Goal: Task Accomplishment & Management: Complete application form

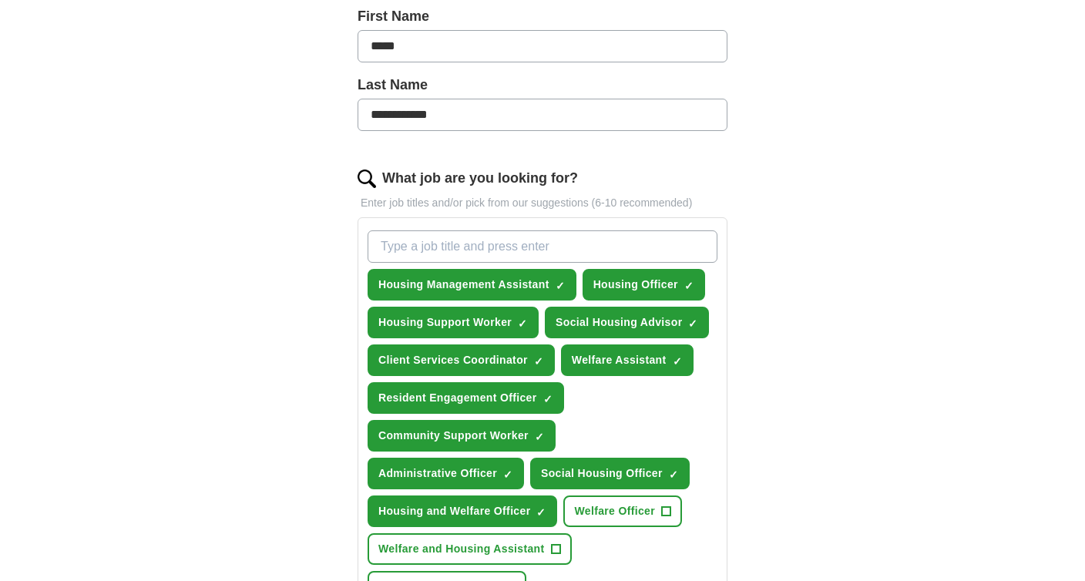
scroll to position [385, 0]
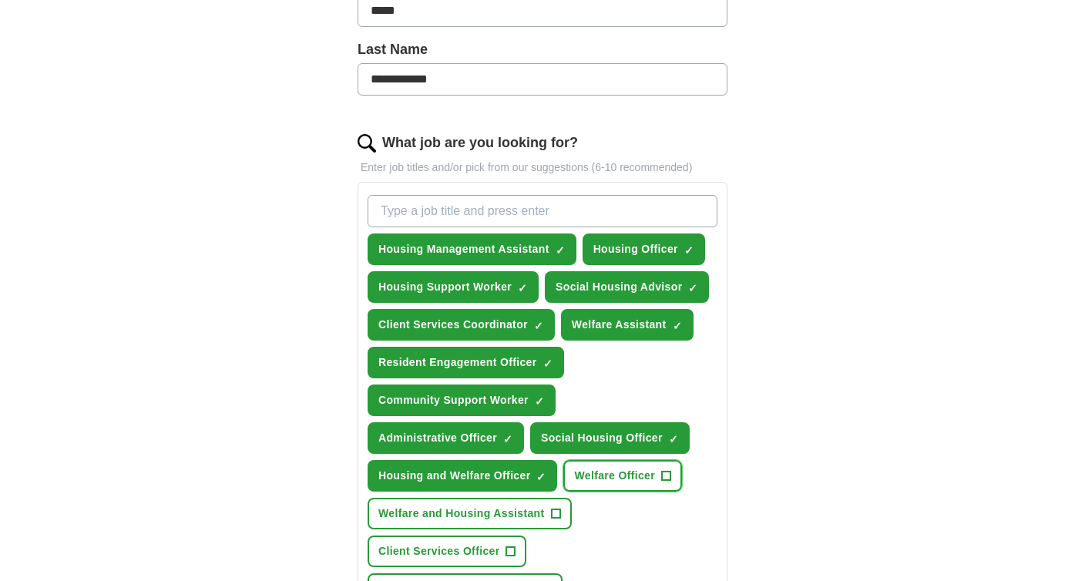
click at [668, 479] on span "+" at bounding box center [666, 476] width 9 height 12
click at [562, 509] on button "Welfare and Housing Assistant +" at bounding box center [470, 514] width 204 height 32
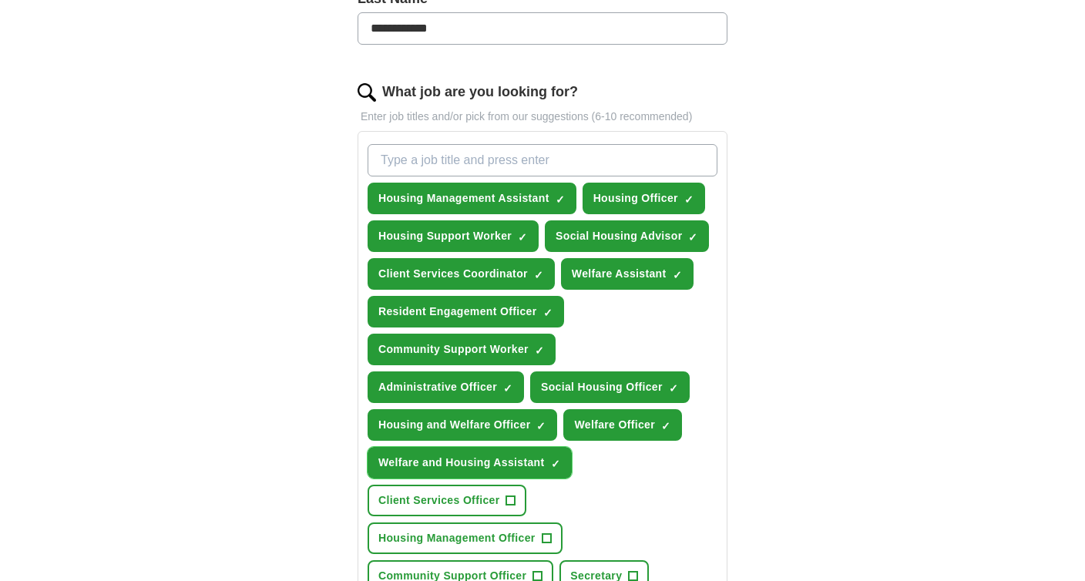
scroll to position [462, 0]
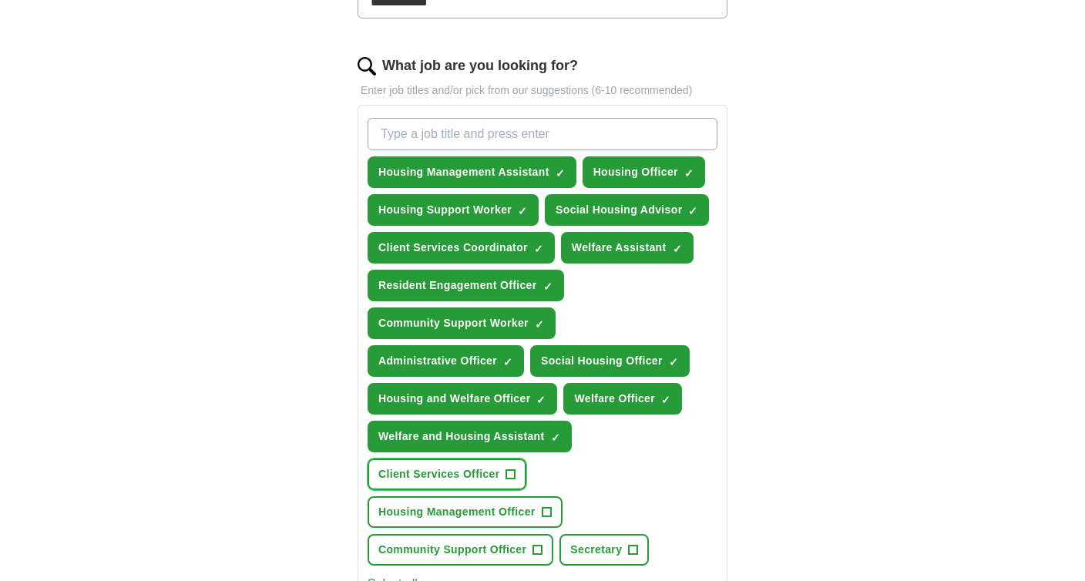
click at [513, 481] on span "+" at bounding box center [510, 475] width 9 height 12
click at [553, 513] on button "Housing Management Officer +" at bounding box center [465, 512] width 195 height 32
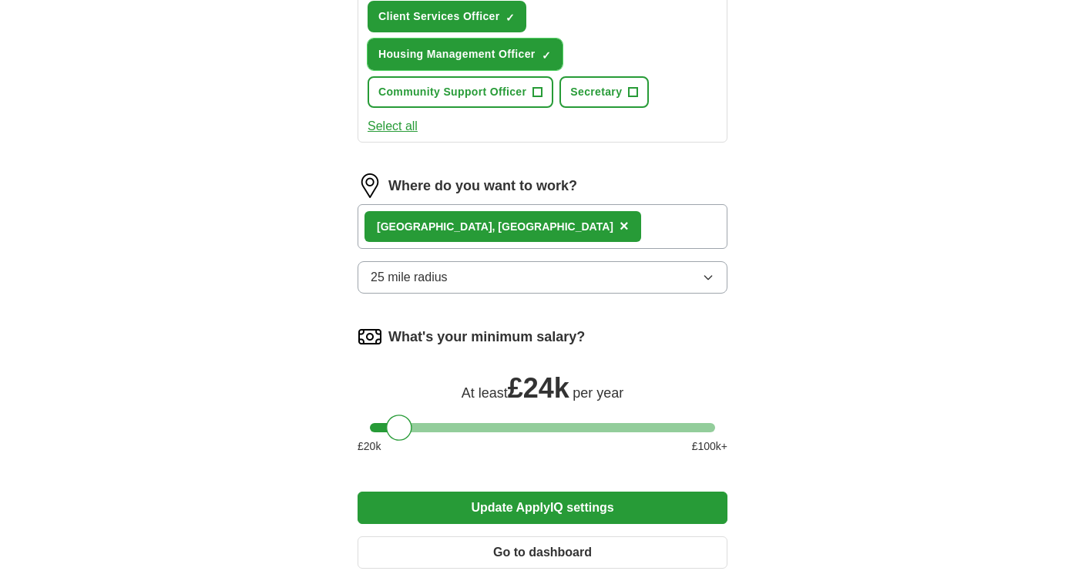
scroll to position [1002, 0]
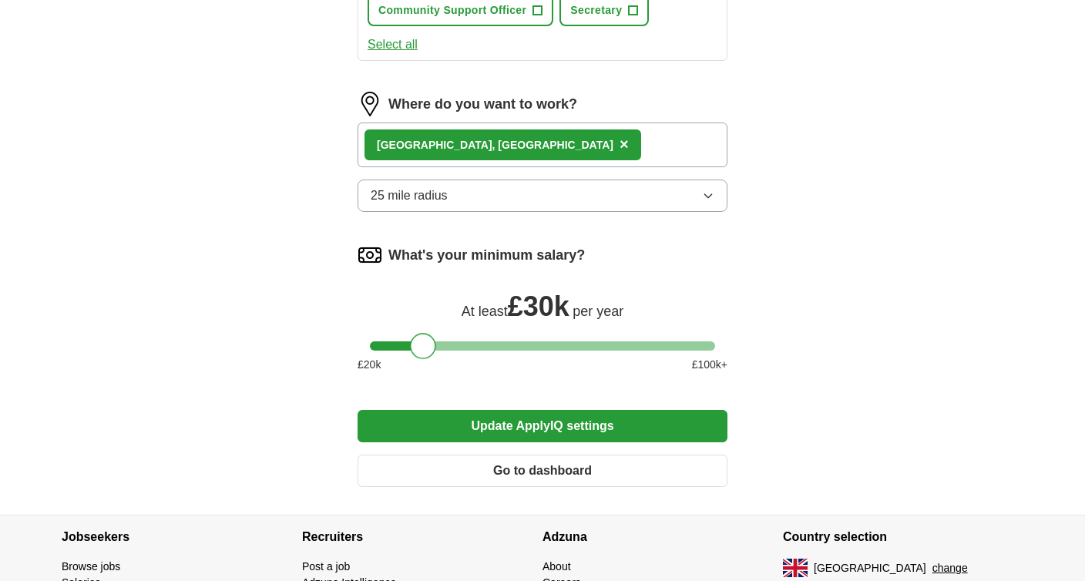
drag, startPoint x: 404, startPoint y: 348, endPoint x: 428, endPoint y: 358, distance: 25.6
click at [428, 358] on div at bounding box center [423, 346] width 26 height 26
click at [537, 426] on button "Update ApplyIQ settings" at bounding box center [543, 426] width 370 height 32
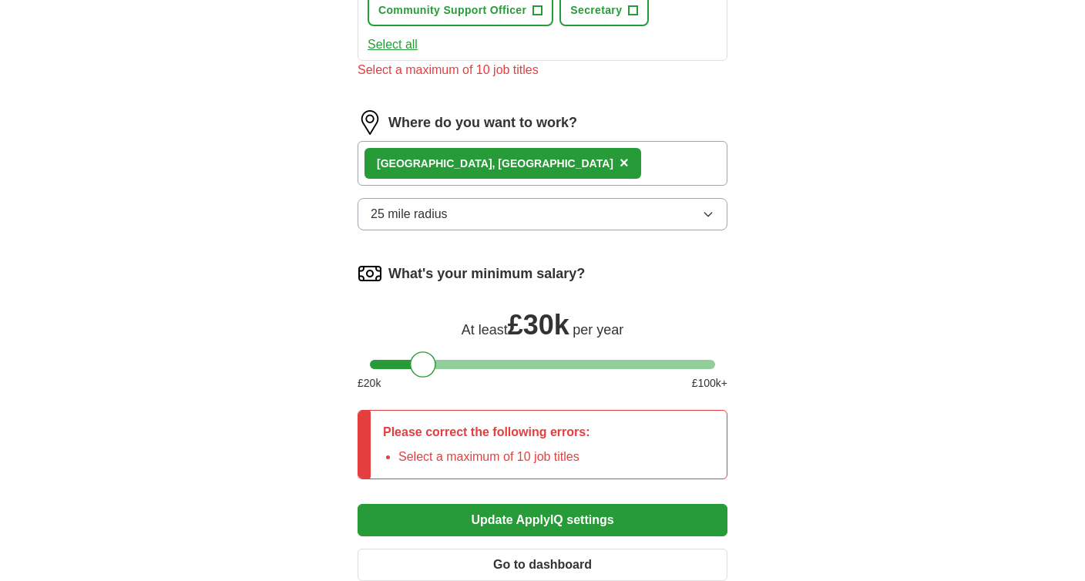
click at [443, 378] on div "£ 20 k £ 100 k+" at bounding box center [543, 383] width 370 height 16
click at [439, 363] on div at bounding box center [542, 364] width 345 height 9
drag, startPoint x: 432, startPoint y: 365, endPoint x: 419, endPoint y: 365, distance: 13.1
click at [419, 365] on div at bounding box center [427, 364] width 26 height 26
click at [403, 315] on div "At least £ 31k per year" at bounding box center [543, 322] width 370 height 37
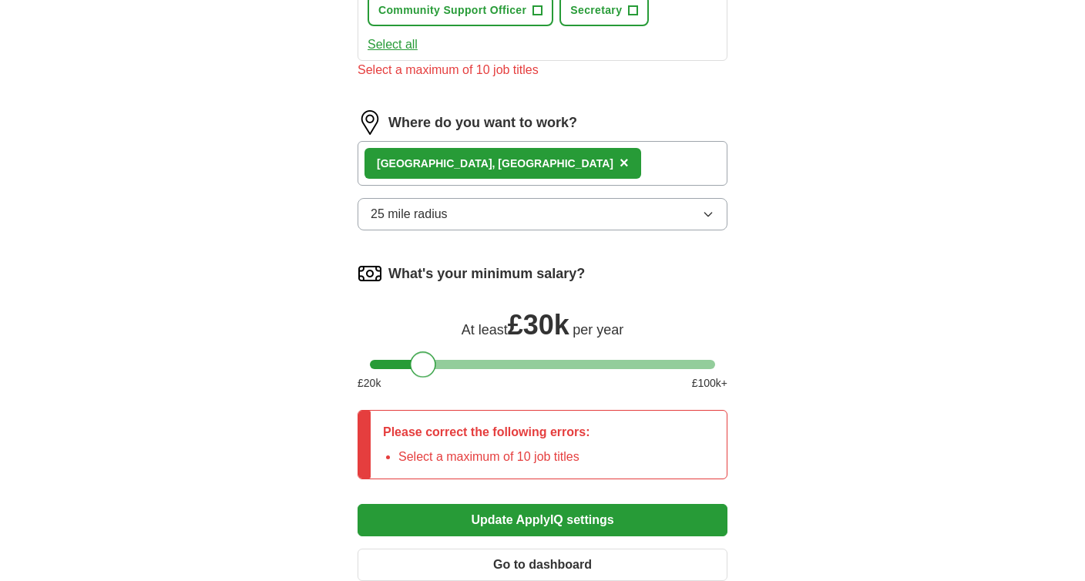
click at [419, 366] on div at bounding box center [423, 364] width 26 height 26
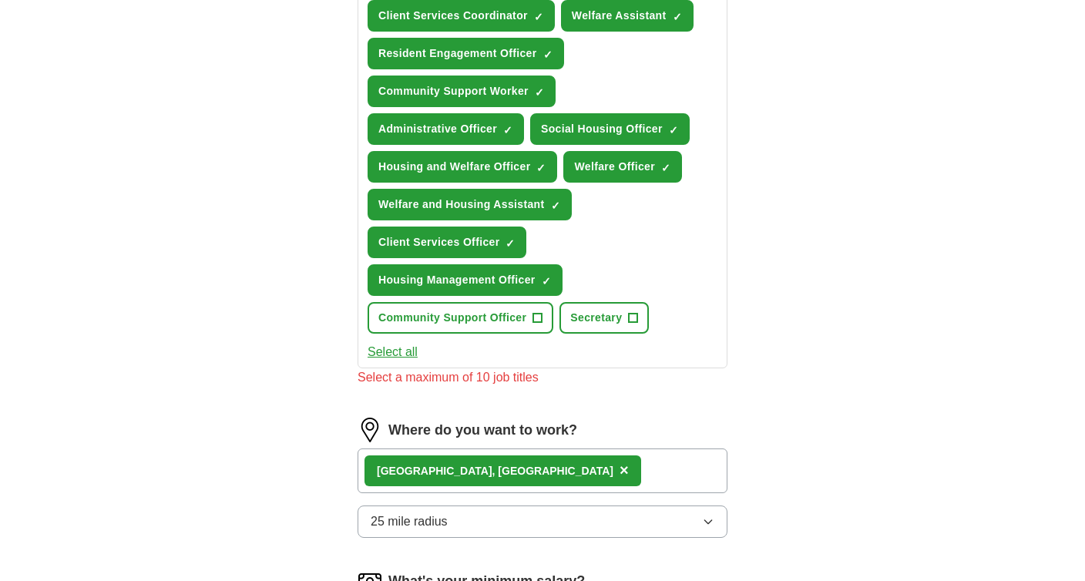
scroll to position [694, 0]
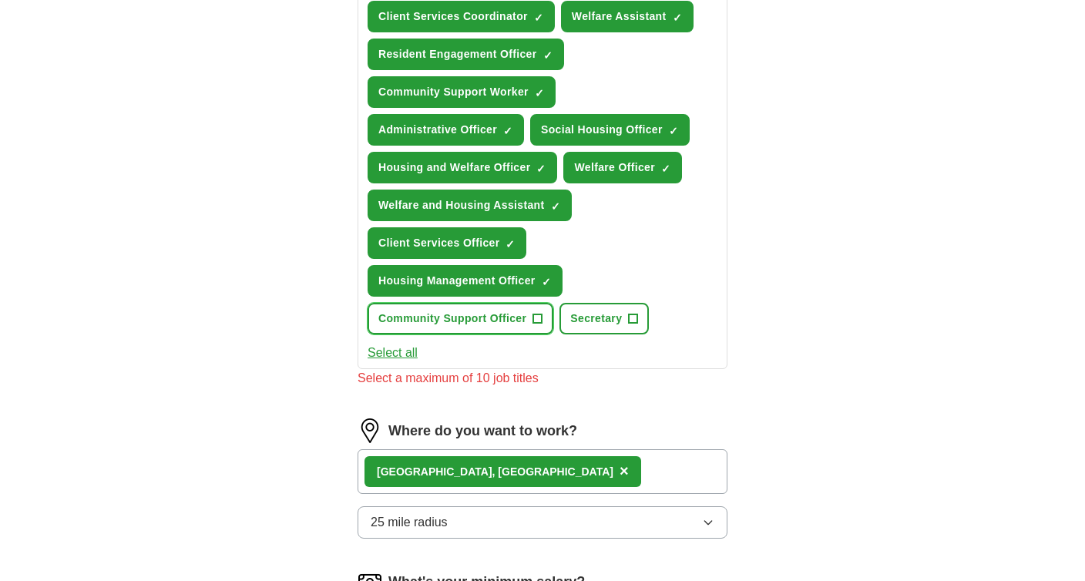
click at [538, 324] on span "+" at bounding box center [537, 319] width 9 height 12
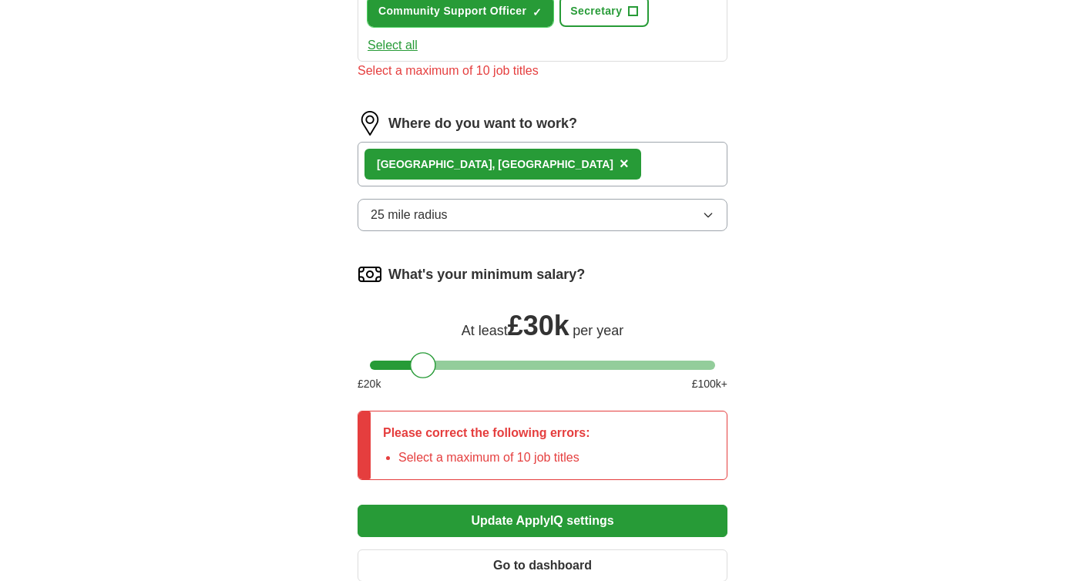
scroll to position [1156, 0]
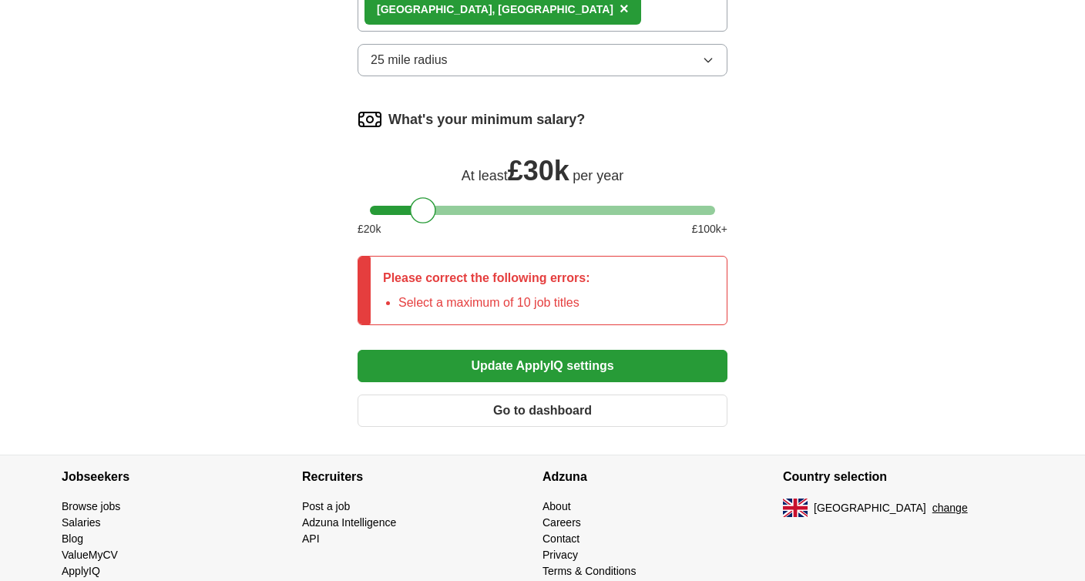
click at [554, 373] on button "Update ApplyIQ settings" at bounding box center [543, 366] width 370 height 32
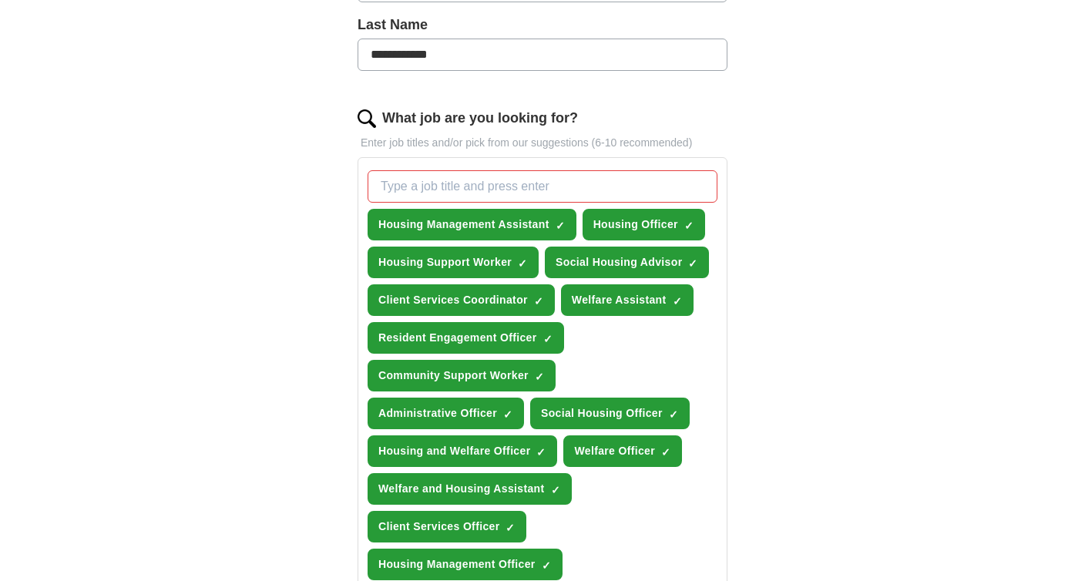
scroll to position [385, 0]
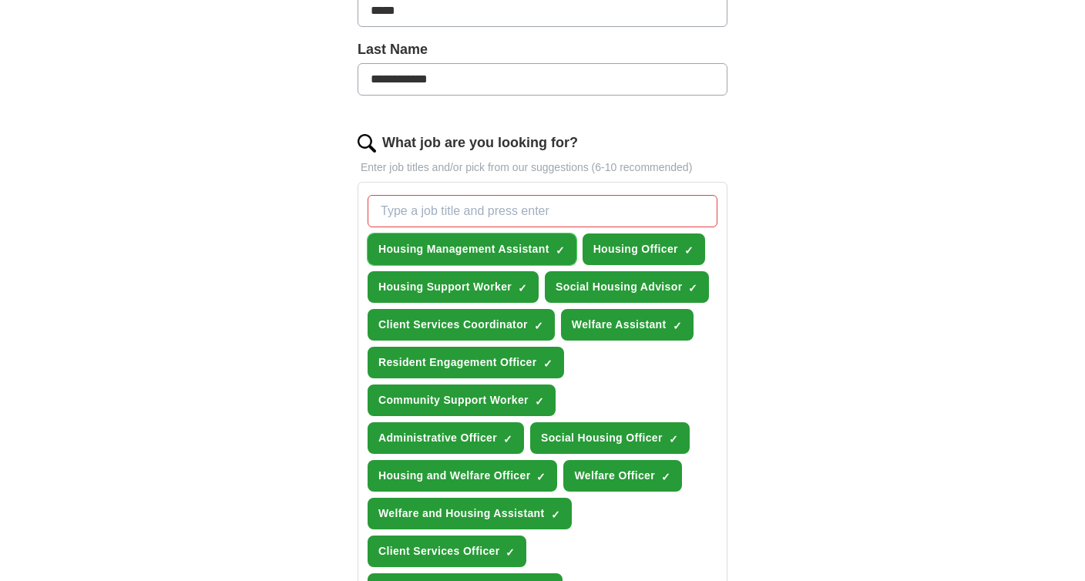
click at [566, 247] on button "Housing Management Assistant ✓ ×" at bounding box center [472, 250] width 209 height 32
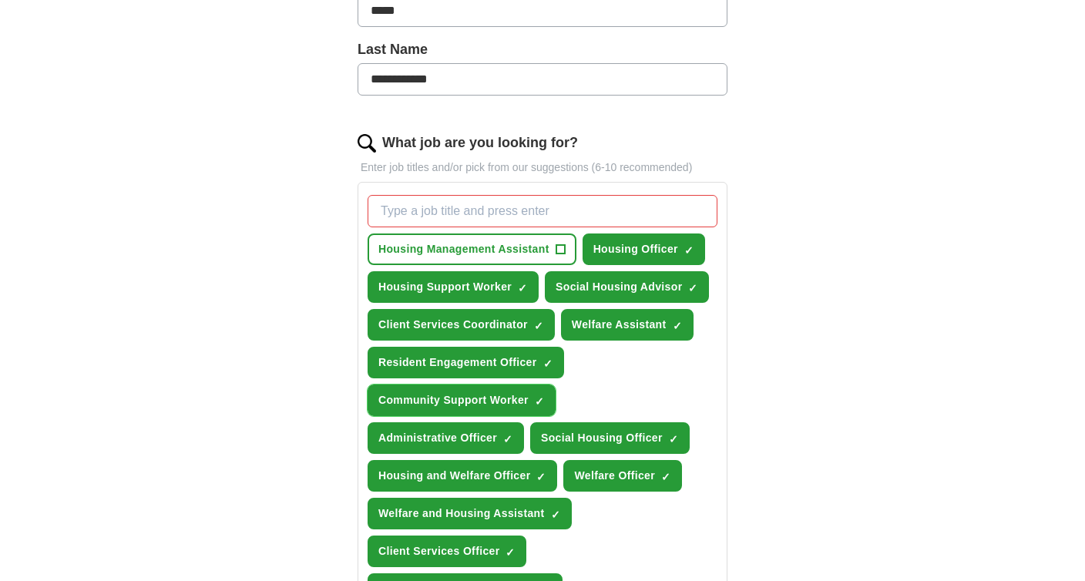
click at [0, 0] on span "×" at bounding box center [0, 0] width 0 height 0
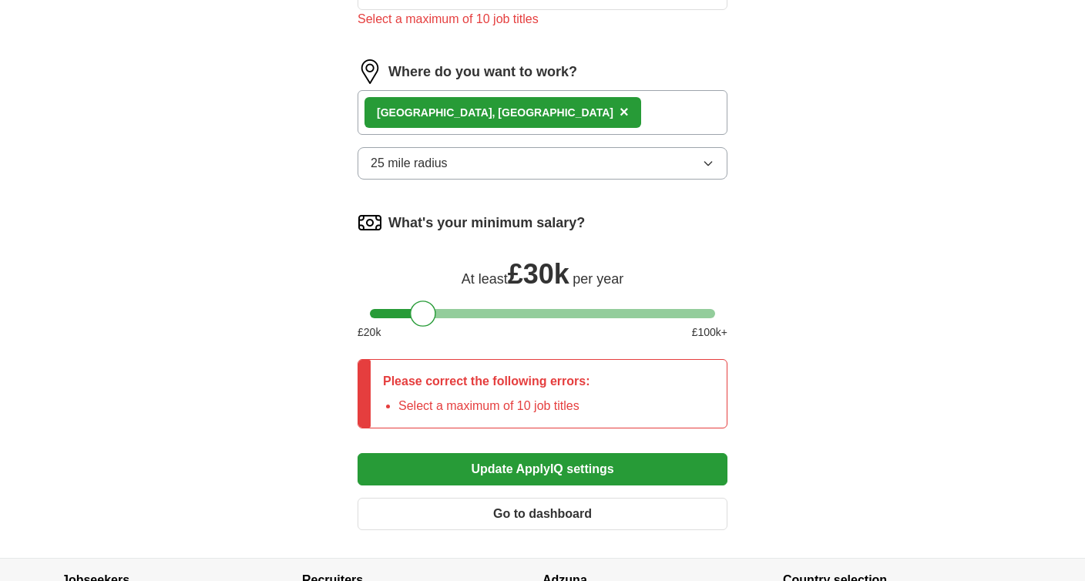
scroll to position [1079, 0]
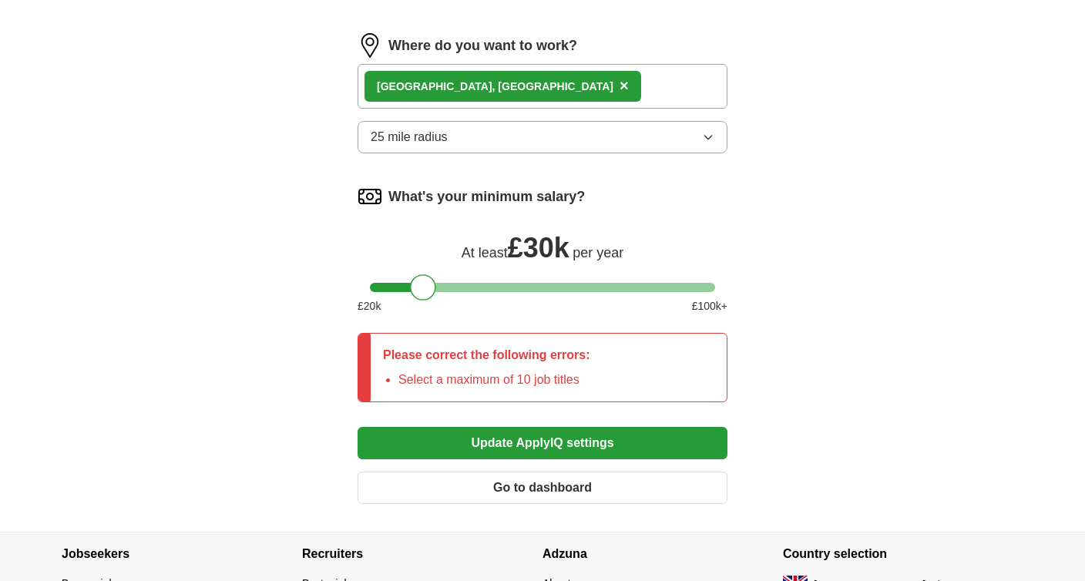
click at [572, 446] on button "Update ApplyIQ settings" at bounding box center [543, 443] width 370 height 32
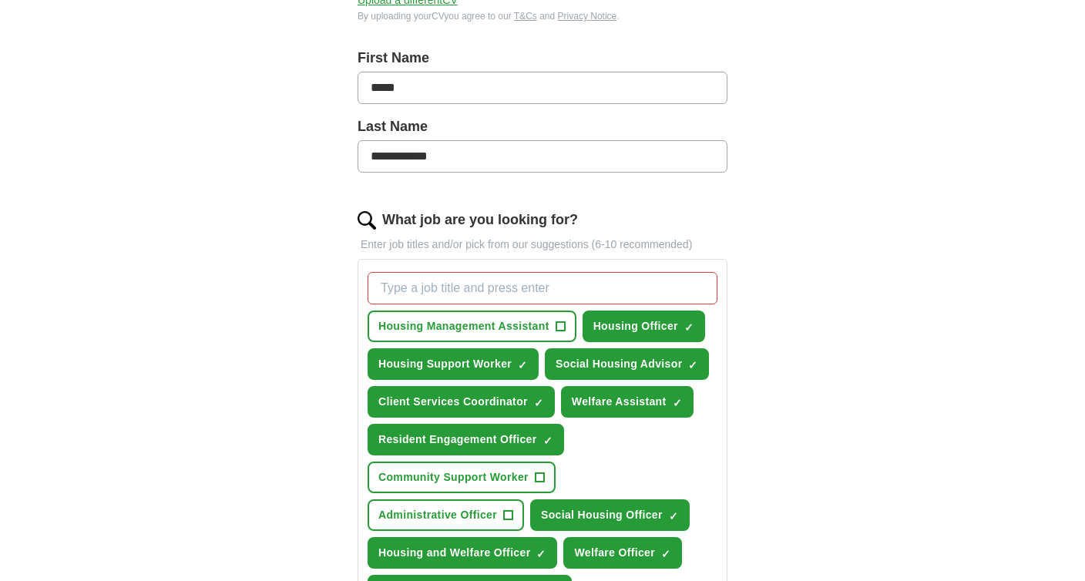
scroll to position [462, 0]
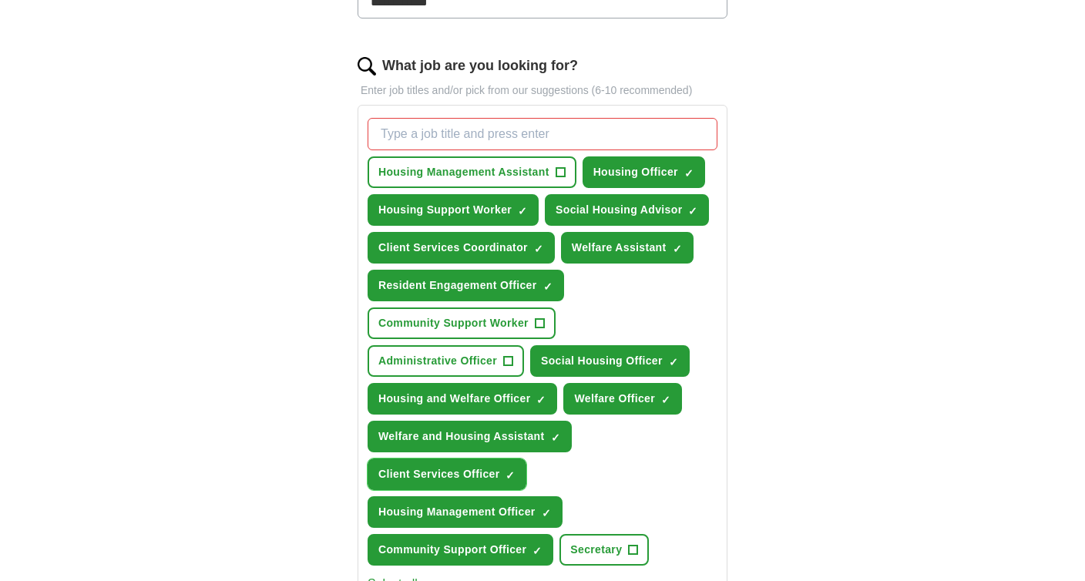
click at [0, 0] on span "×" at bounding box center [0, 0] width 0 height 0
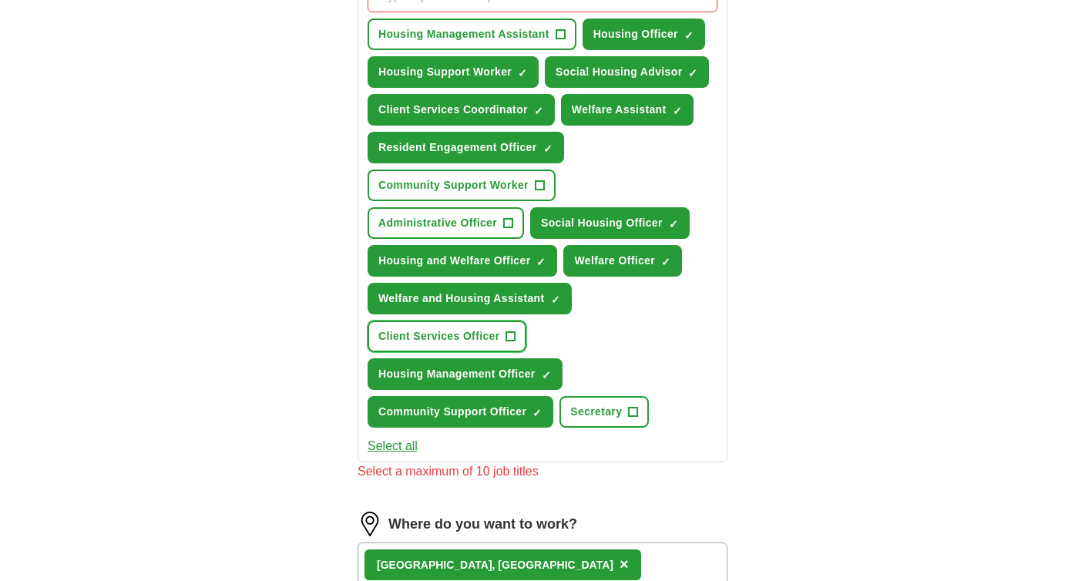
scroll to position [617, 0]
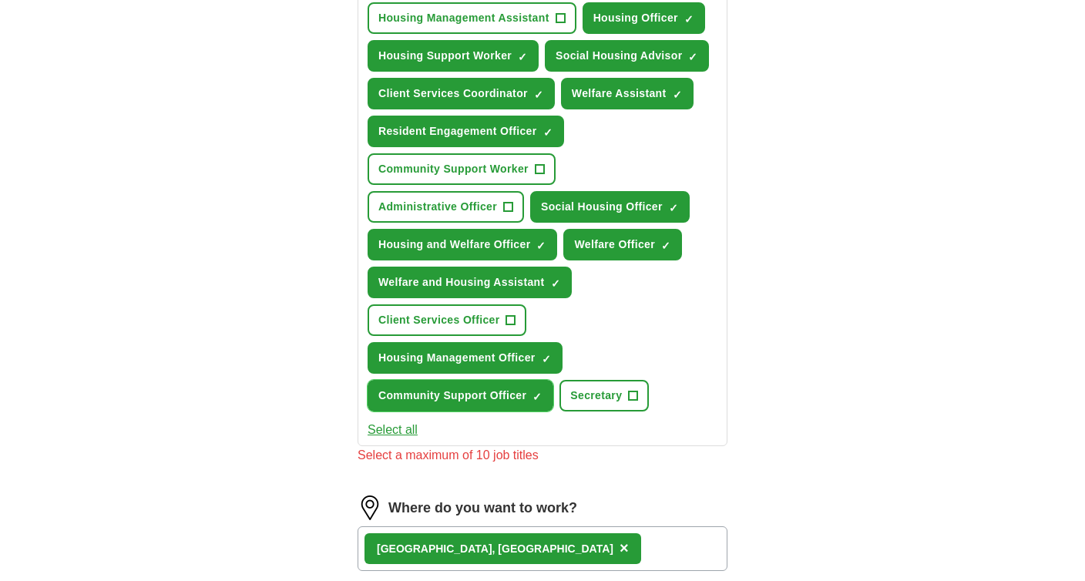
click at [0, 0] on span "×" at bounding box center [0, 0] width 0 height 0
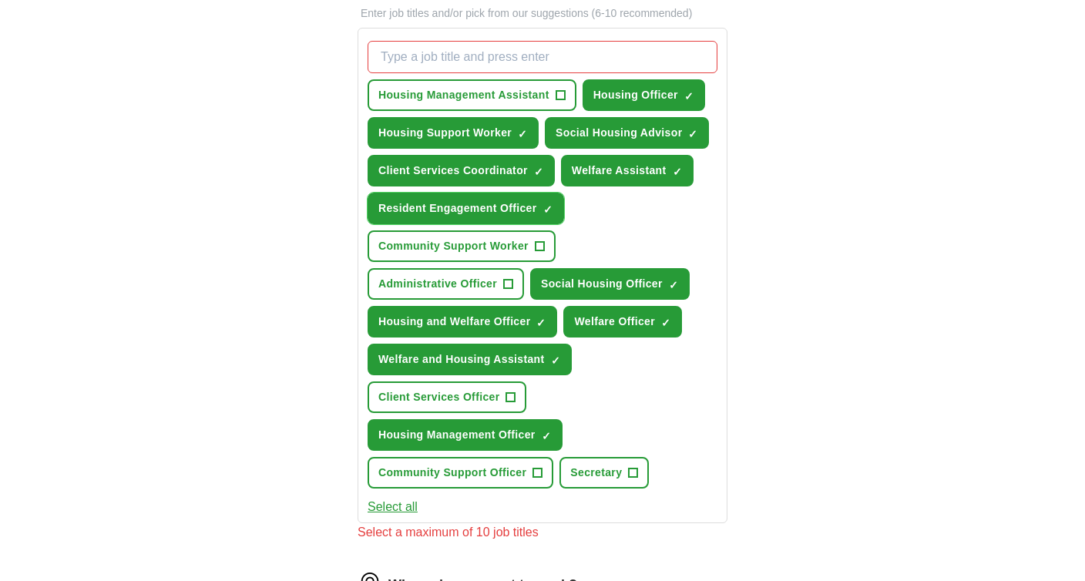
click at [0, 0] on span "×" at bounding box center [0, 0] width 0 height 0
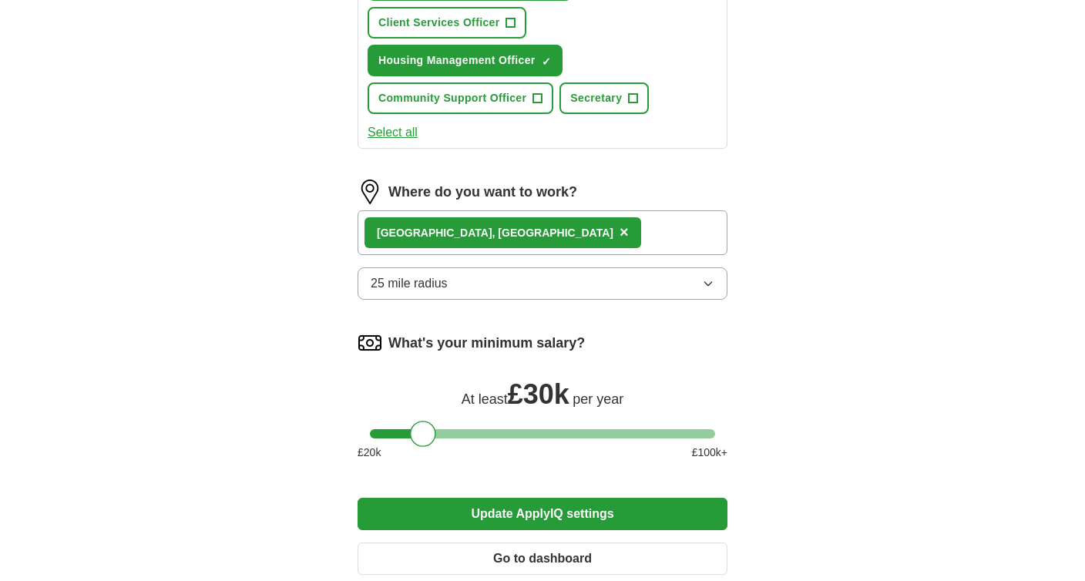
scroll to position [1079, 0]
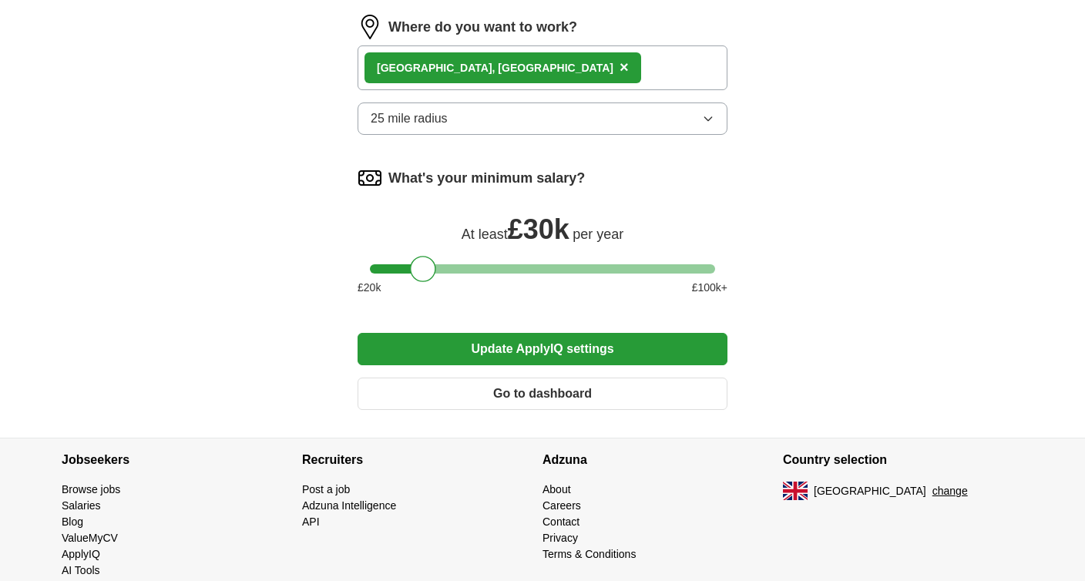
click at [594, 341] on button "Update ApplyIQ settings" at bounding box center [543, 349] width 370 height 32
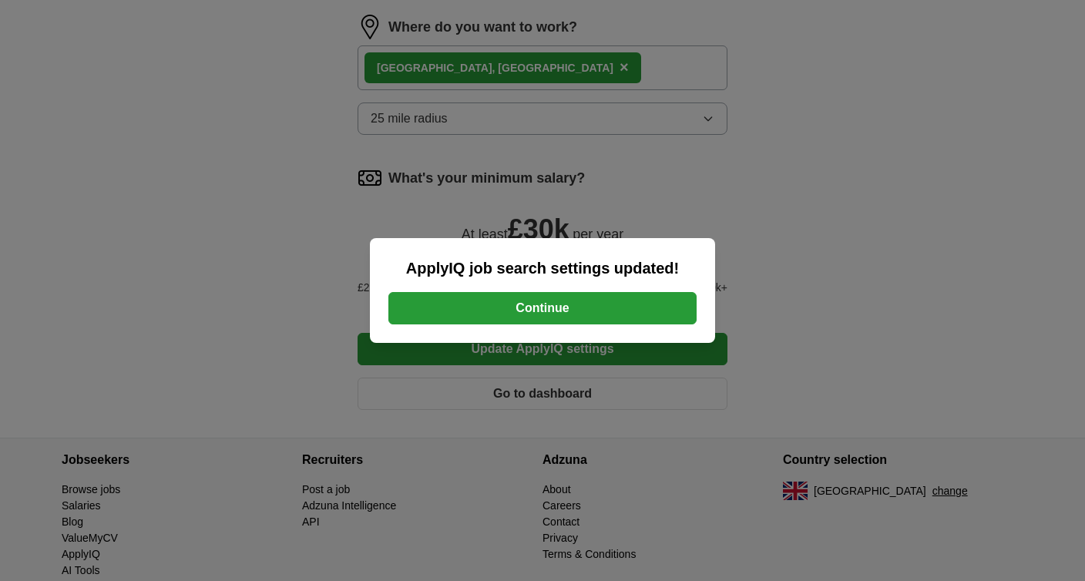
click at [583, 305] on button "Continue" at bounding box center [542, 308] width 308 height 32
